Goal: Obtain resource: Obtain resource

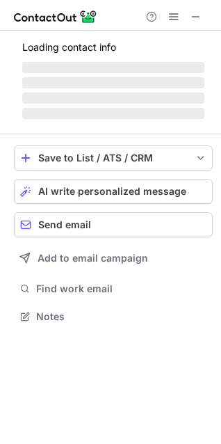
scroll to position [303, 221]
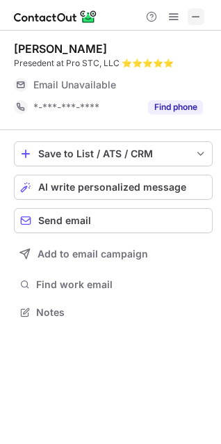
click at [194, 15] on span at bounding box center [196, 16] width 11 height 11
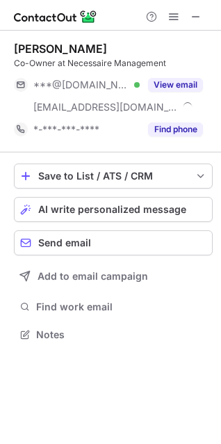
scroll to position [325, 221]
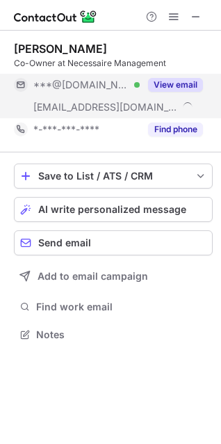
click at [171, 82] on button "View email" at bounding box center [175, 85] width 55 height 14
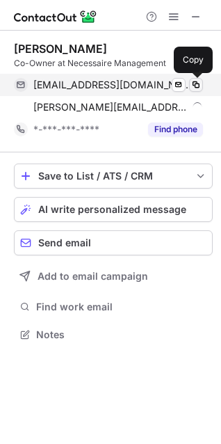
click at [193, 81] on span at bounding box center [196, 84] width 11 height 11
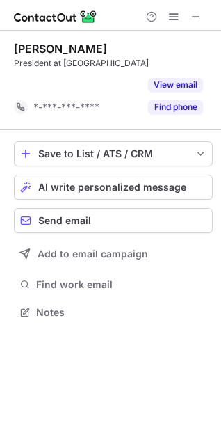
scroll to position [280, 221]
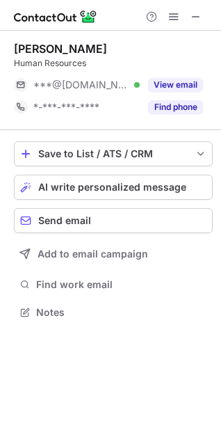
scroll to position [303, 221]
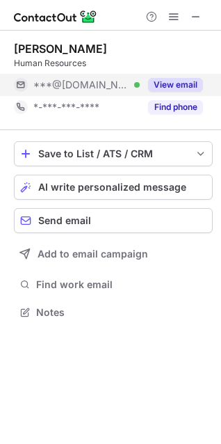
click at [170, 79] on button "View email" at bounding box center [175, 85] width 55 height 14
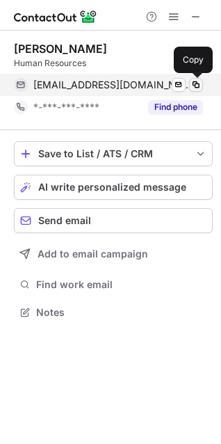
click at [191, 83] on span at bounding box center [196, 84] width 11 height 11
